Goal: Task Accomplishment & Management: Use online tool/utility

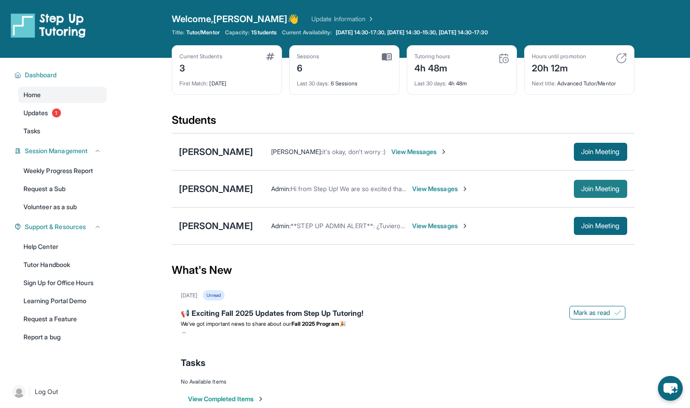
click at [447, 189] on span "Join Meeting" at bounding box center [600, 188] width 39 height 5
click at [221, 187] on div "[PERSON_NAME]" at bounding box center [216, 188] width 74 height 13
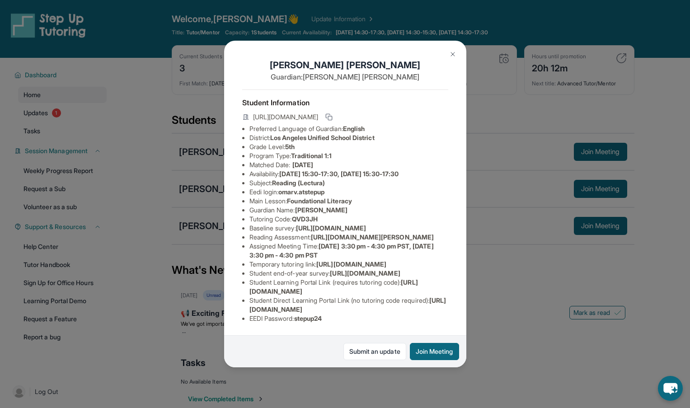
click at [306, 185] on span "Reading (Lectura)" at bounding box center [298, 183] width 53 height 8
click at [501, 225] on div "Omar Vazquez Guardian: Concepcion Mendoza Student Information https://student-p…" at bounding box center [345, 204] width 690 height 408
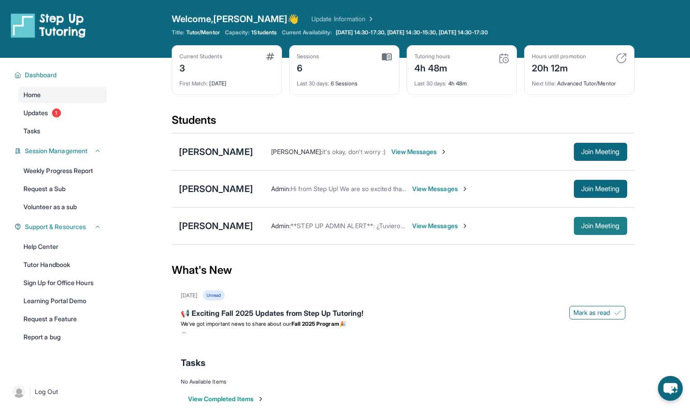
click at [587, 229] on span "Join Meeting" at bounding box center [600, 225] width 39 height 5
click at [584, 227] on span "Join Meeting" at bounding box center [600, 225] width 39 height 5
